Goal: Task Accomplishment & Management: Manage account settings

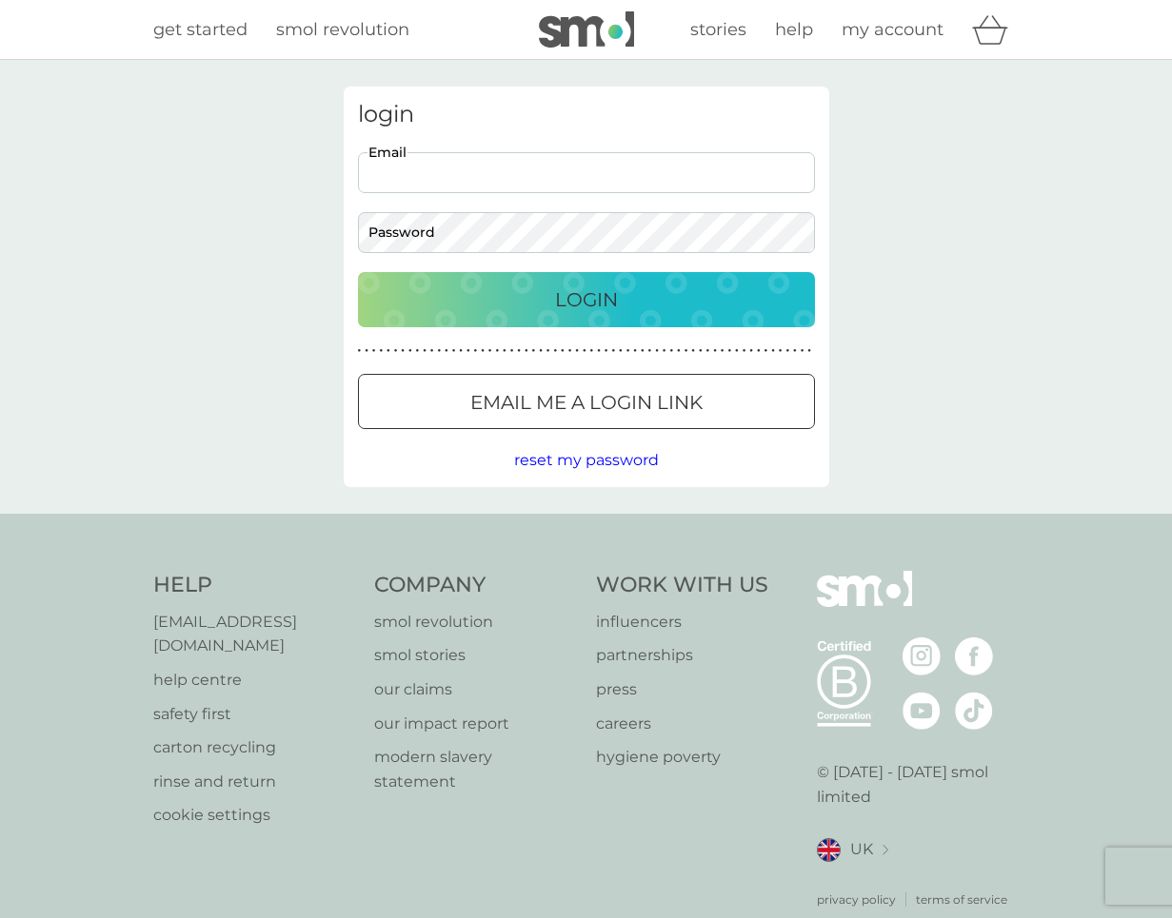
type input "nweatherill@outlook.com"
click at [503, 301] on div "Login" at bounding box center [586, 300] width 419 height 30
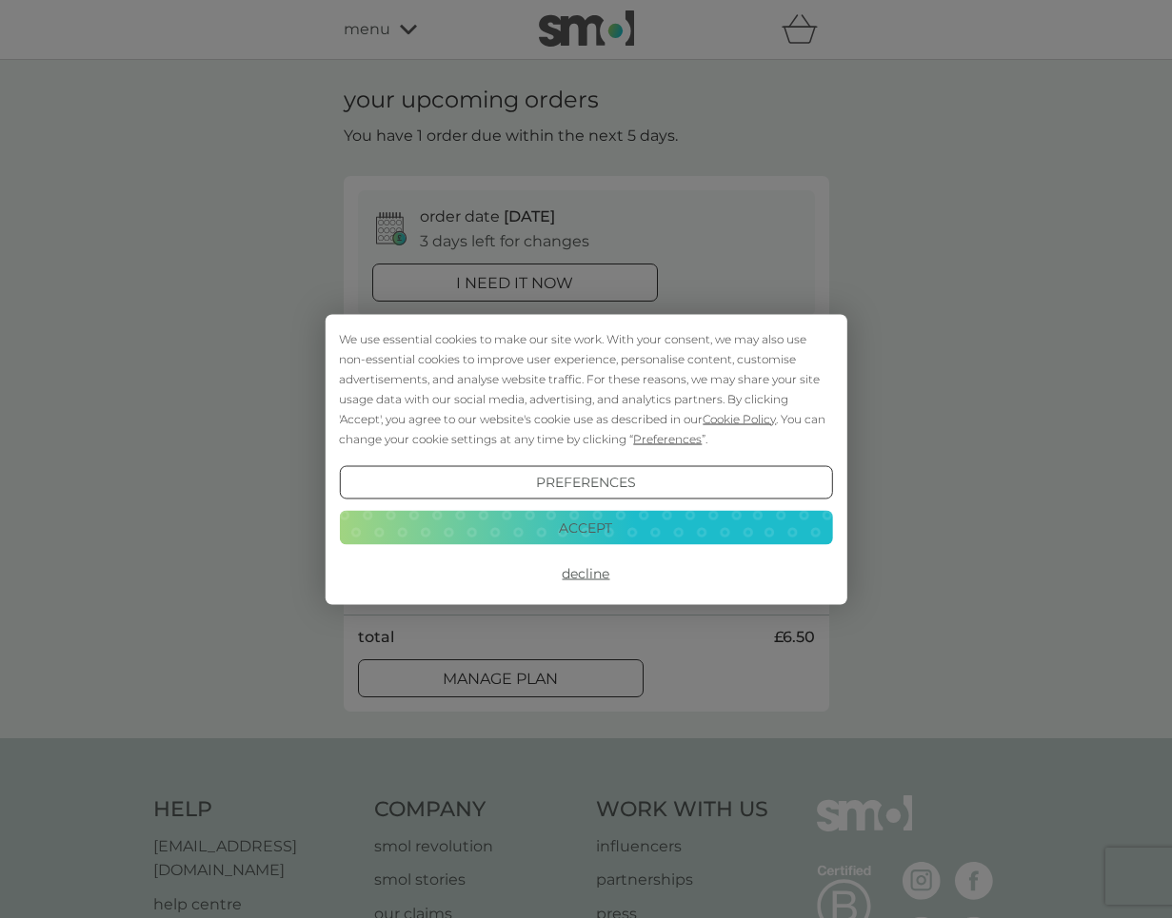
click at [681, 530] on button "Accept" at bounding box center [585, 528] width 493 height 34
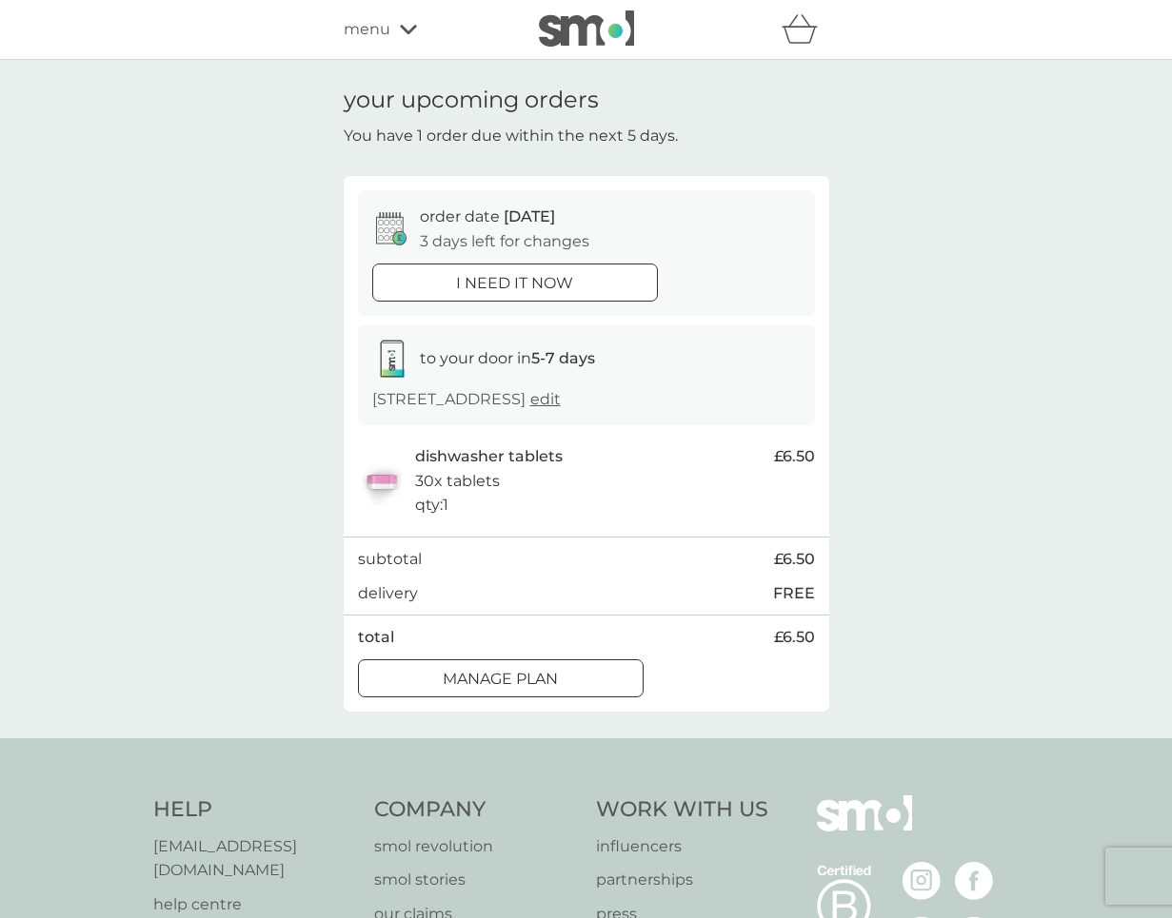
click at [506, 689] on div at bounding box center [500, 679] width 69 height 20
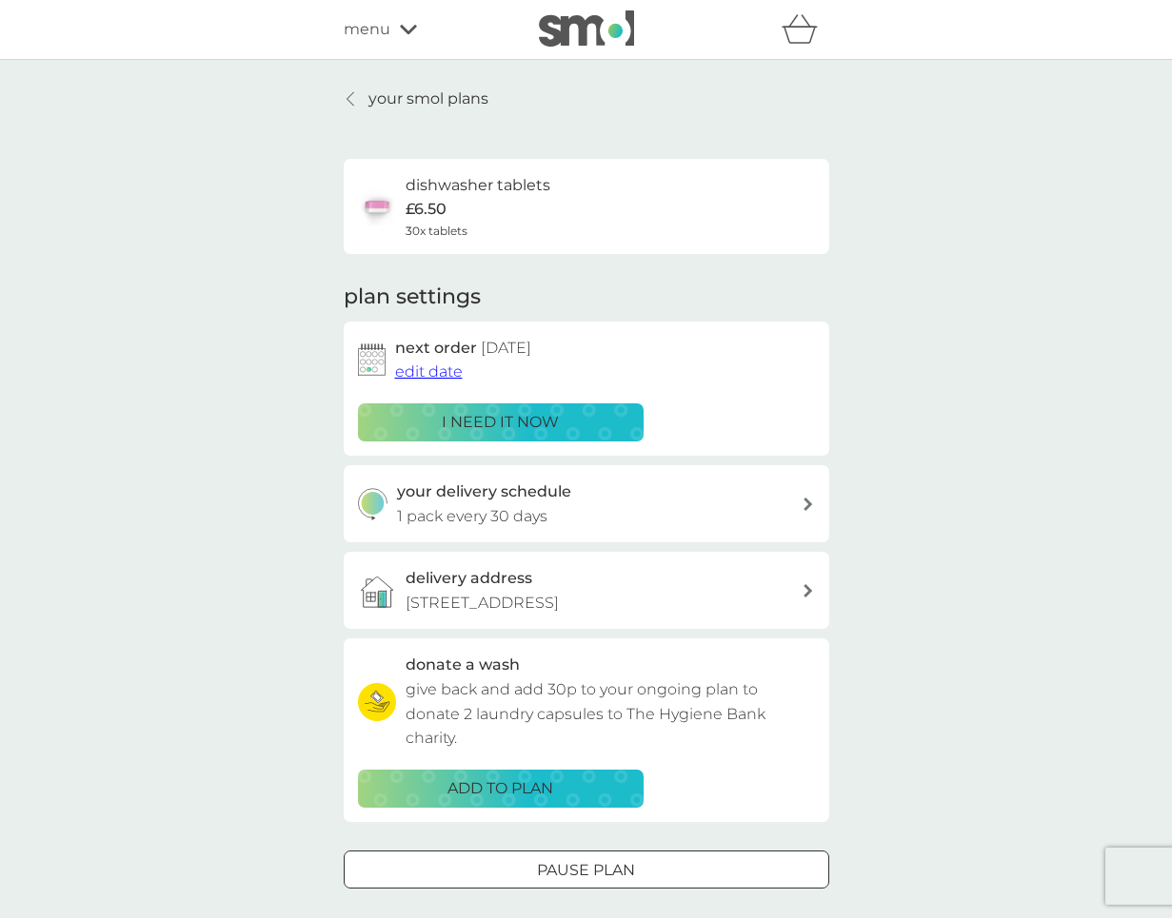
click at [441, 369] on span "edit date" at bounding box center [429, 372] width 68 height 18
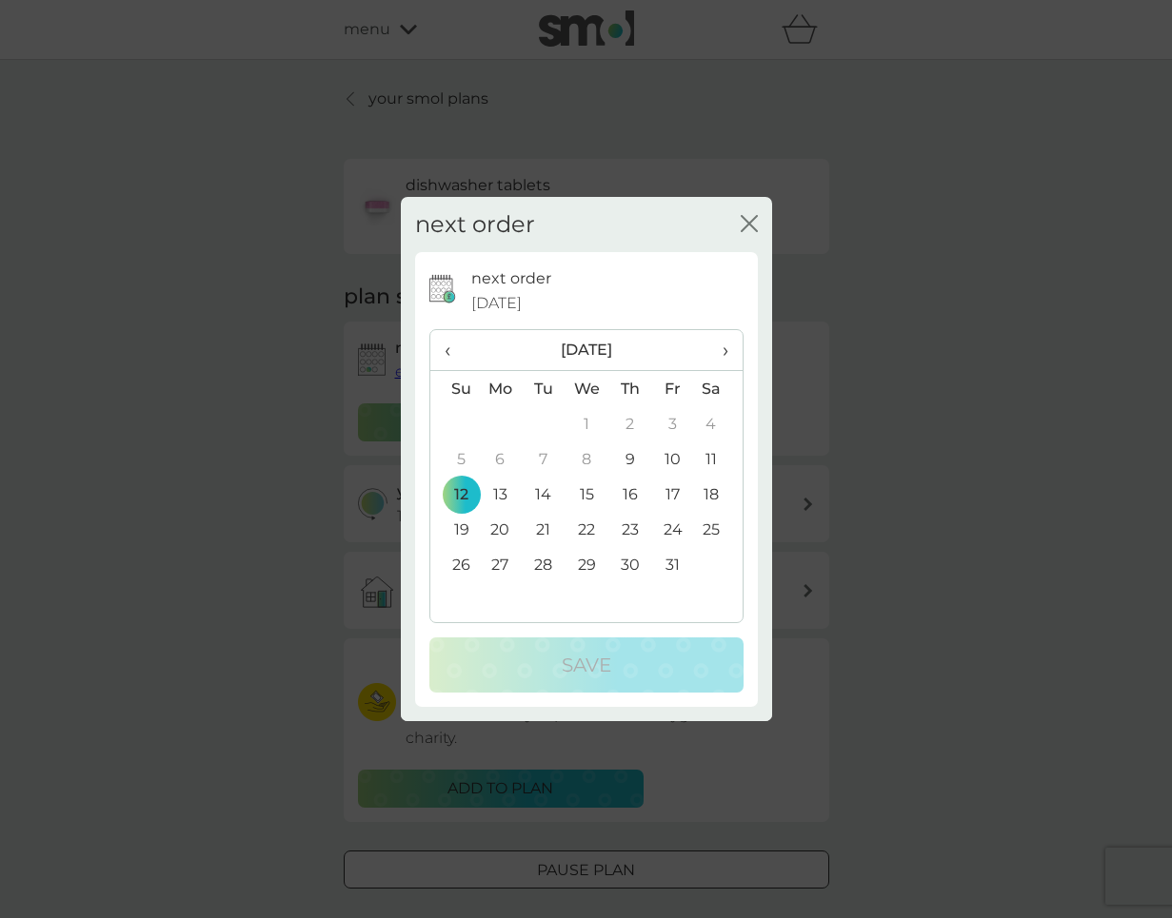
click at [455, 562] on td "26" at bounding box center [454, 564] width 49 height 35
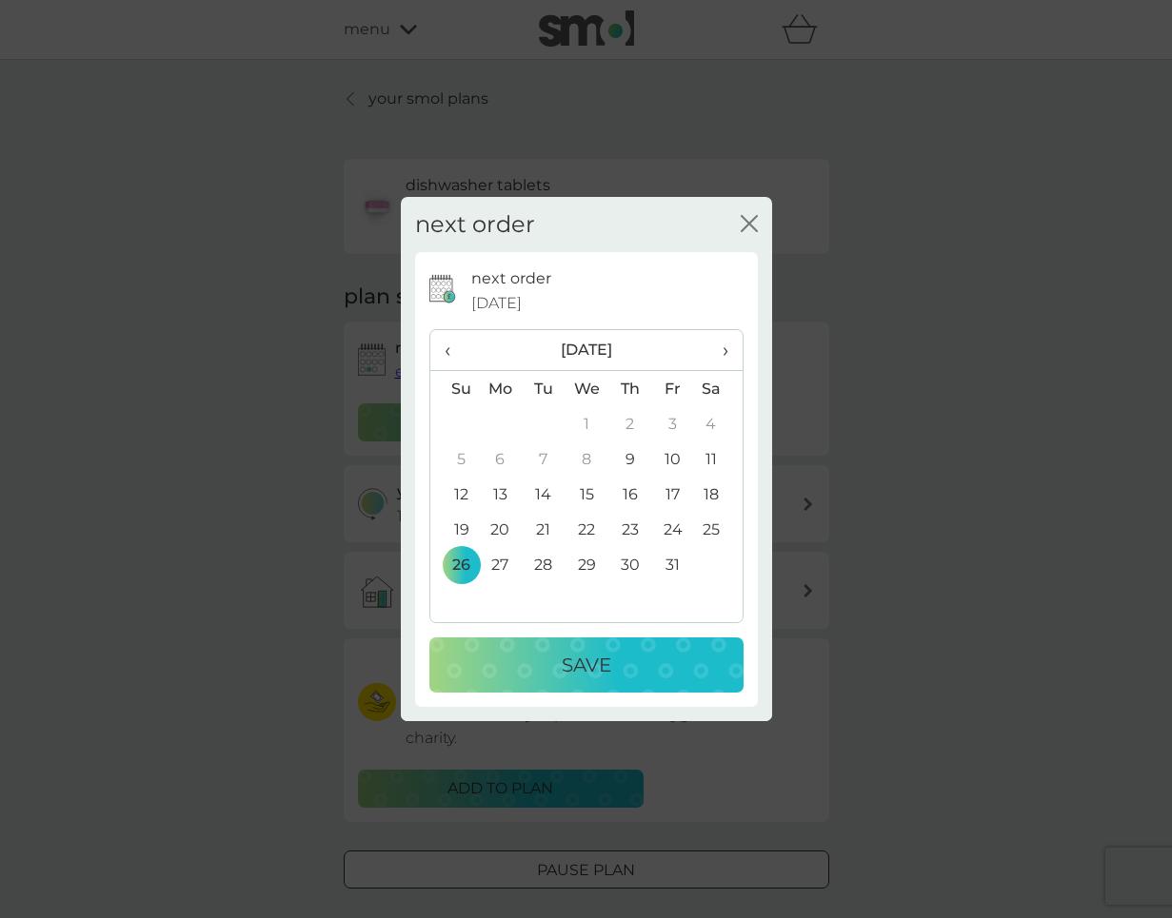
click at [725, 346] on span "›" at bounding box center [717, 350] width 19 height 40
click at [448, 449] on td "2" at bounding box center [454, 459] width 49 height 35
click at [501, 665] on div "Save" at bounding box center [586, 665] width 276 height 30
